Goal: Use online tool/utility

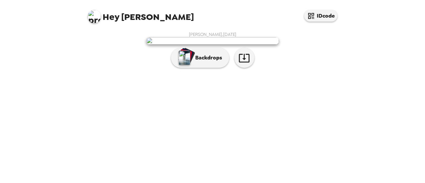
scroll to position [57, 0]
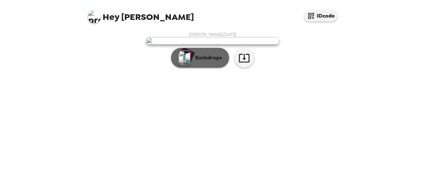
click at [203, 62] on p "Backdrops" at bounding box center [207, 58] width 30 height 8
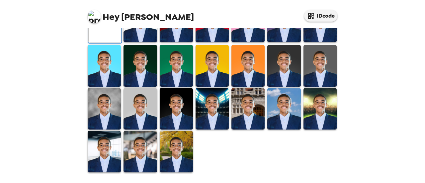
scroll to position [187, 0]
click at [111, 130] on img at bounding box center [104, 109] width 33 height 42
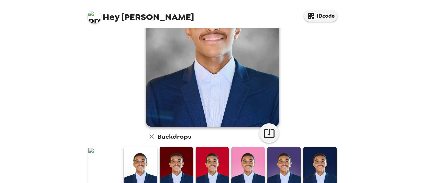
scroll to position [87, 0]
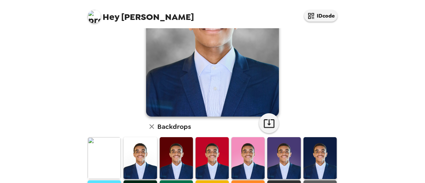
click at [116, 162] on img at bounding box center [104, 158] width 33 height 42
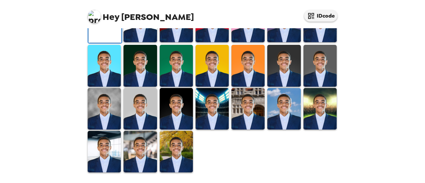
scroll to position [120, 0]
click at [146, 42] on img at bounding box center [140, 22] width 33 height 42
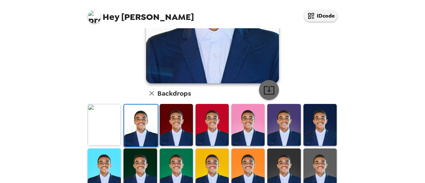
click at [271, 89] on icon "button" at bounding box center [269, 90] width 12 height 12
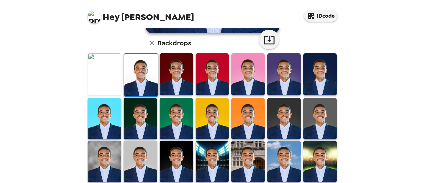
scroll to position [186, 0]
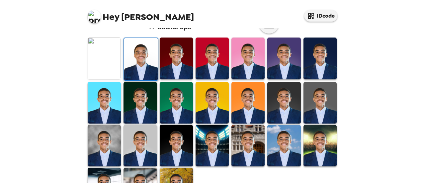
click at [118, 140] on img at bounding box center [104, 146] width 33 height 42
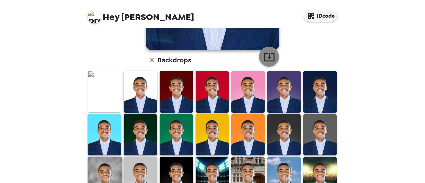
click at [274, 55] on button "button" at bounding box center [269, 57] width 20 height 20
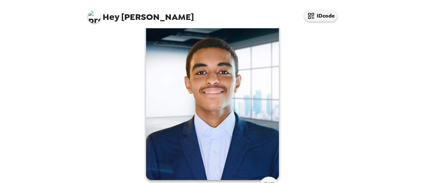
scroll to position [33, 0]
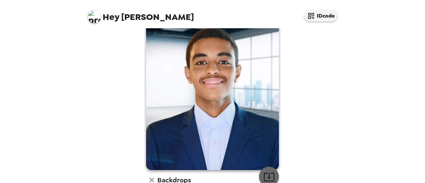
click at [265, 172] on icon "button" at bounding box center [269, 177] width 12 height 12
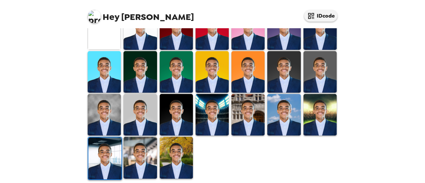
scroll to position [220, 0]
